Goal: Information Seeking & Learning: Find specific fact

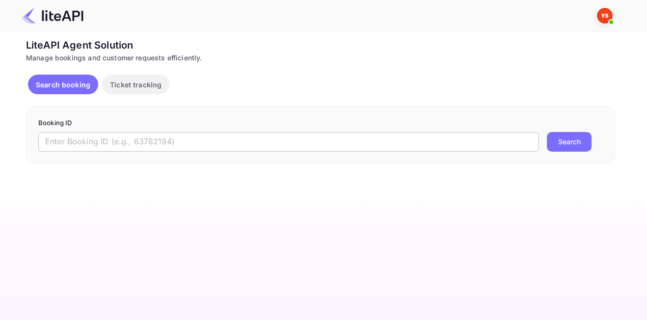
click at [285, 133] on input "text" at bounding box center [288, 142] width 500 height 20
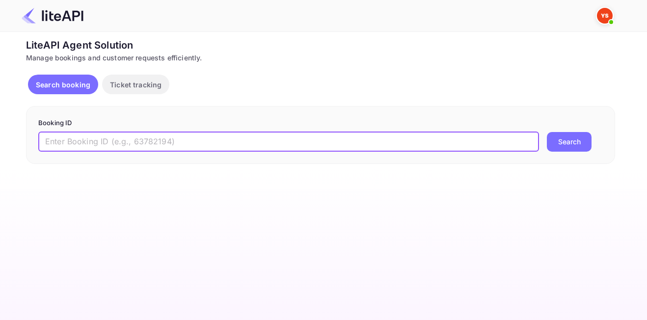
paste input "8221895"
type input "8221895"
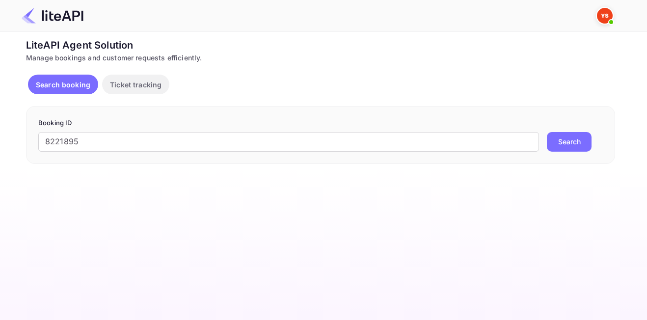
click at [565, 138] on button "Search" at bounding box center [568, 142] width 45 height 20
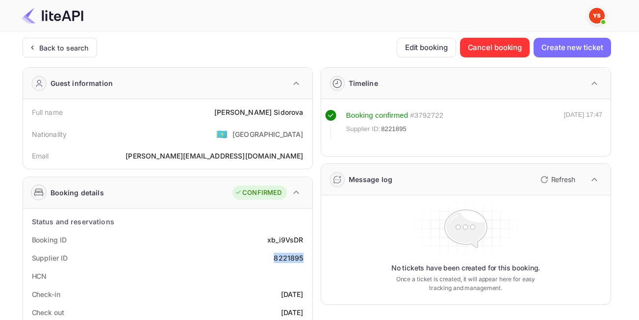
drag, startPoint x: 272, startPoint y: 257, endPoint x: 304, endPoint y: 260, distance: 32.0
click at [304, 260] on div "Supplier ID 8221895" at bounding box center [168, 258] width 282 height 18
copy div "8221895"
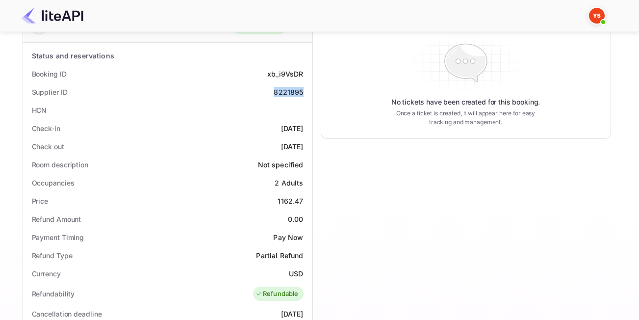
scroll to position [82, 0]
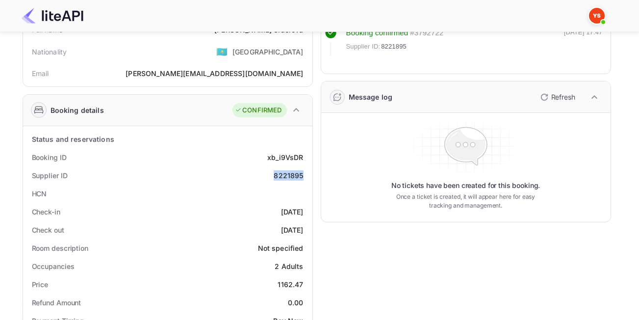
copy div "8221895"
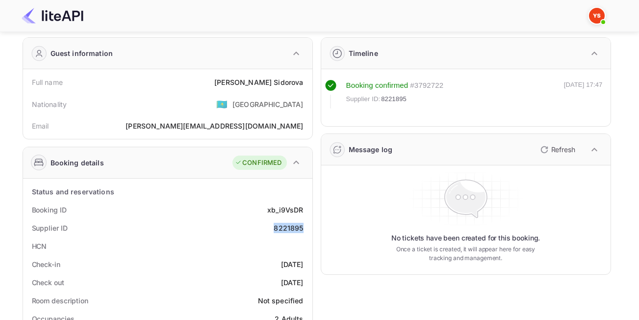
scroll to position [28, 0]
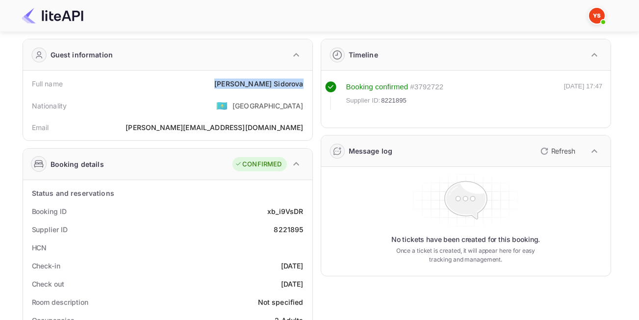
drag, startPoint x: 241, startPoint y: 83, endPoint x: 304, endPoint y: 83, distance: 63.3
click at [304, 83] on div "Full name [PERSON_NAME]" at bounding box center [168, 84] width 282 height 18
copy div "[PERSON_NAME]"
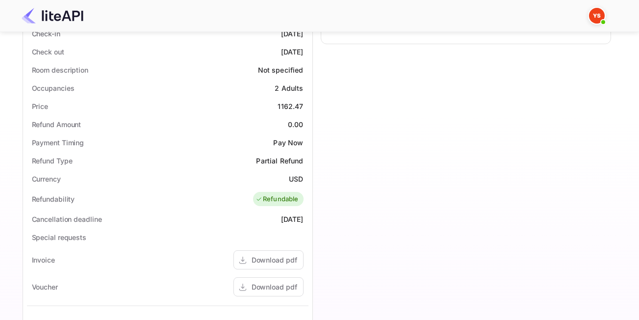
scroll to position [261, 0]
drag, startPoint x: 276, startPoint y: 102, endPoint x: 302, endPoint y: 102, distance: 26.0
click at [302, 102] on div "Price 1162.47" at bounding box center [168, 105] width 282 height 18
copy div "1162.47"
drag, startPoint x: 285, startPoint y: 175, endPoint x: 308, endPoint y: 176, distance: 23.1
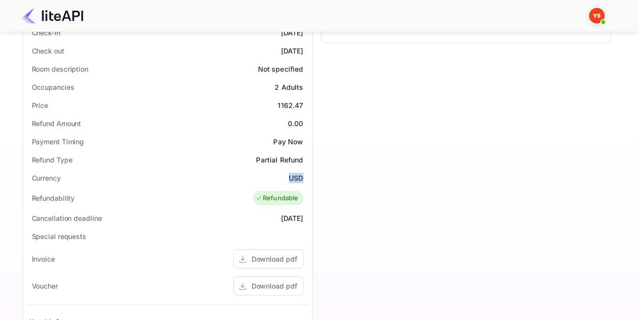
click at [308, 176] on div "Currency USD" at bounding box center [168, 178] width 282 height 18
copy div "USD"
